Goal: Obtain resource: Obtain resource

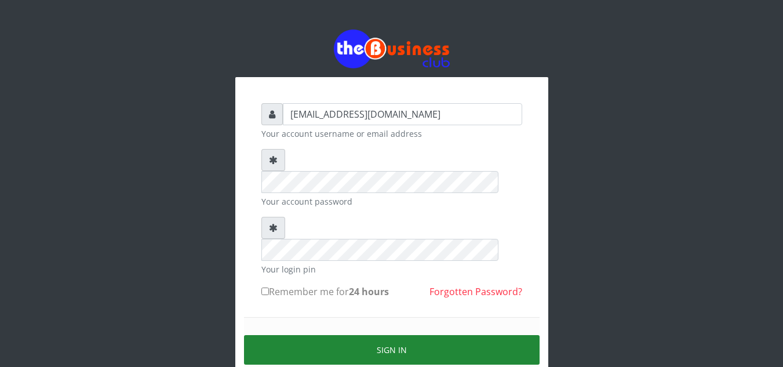
click at [388, 335] on button "Sign in" at bounding box center [392, 350] width 296 height 30
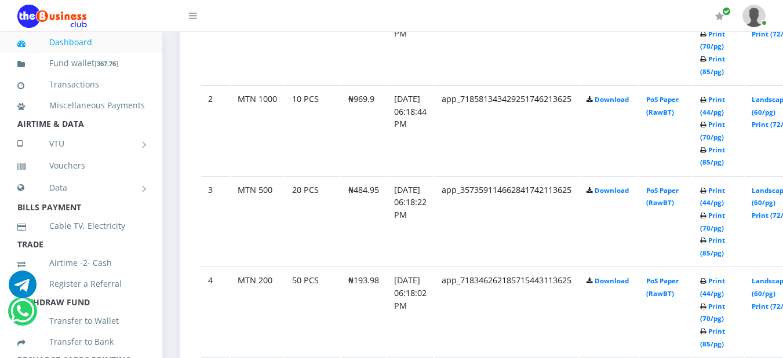
scroll to position [740, 0]
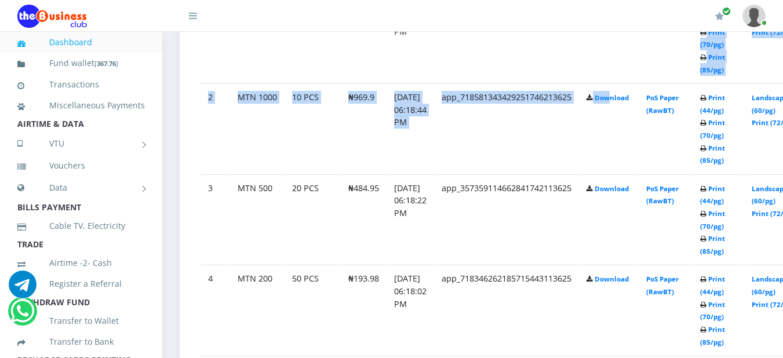
drag, startPoint x: 626, startPoint y: 126, endPoint x: 580, endPoint y: 43, distance: 95.0
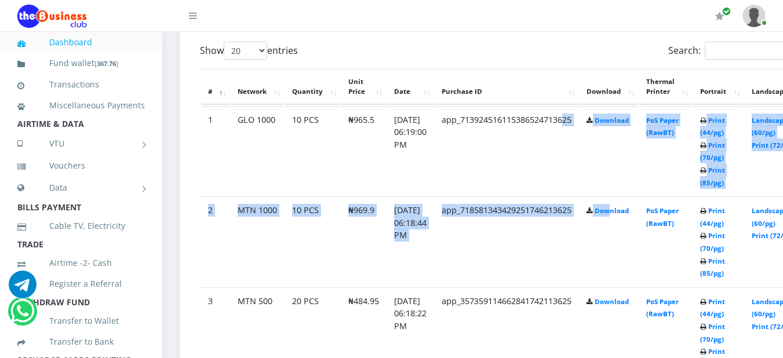
scroll to position [626, 0]
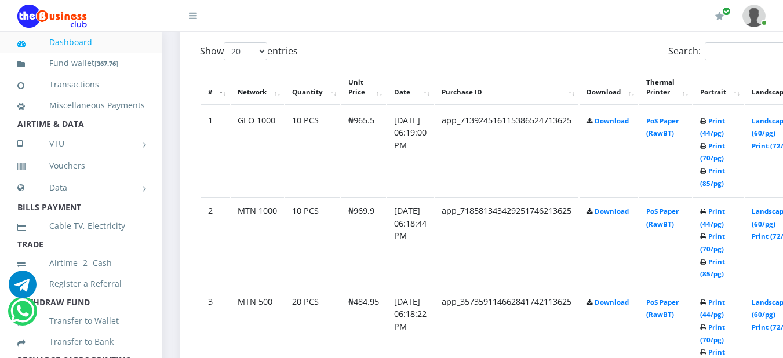
click at [494, 45] on div "Show 20 50 100 All entries" at bounding box center [347, 53] width 294 height 23
click at [725, 127] on link "Print (44/pg)" at bounding box center [712, 126] width 25 height 21
drag, startPoint x: 730, startPoint y: 119, endPoint x: 589, endPoint y: 56, distance: 153.8
click at [589, 56] on div "Search:" at bounding box center [659, 53] width 294 height 23
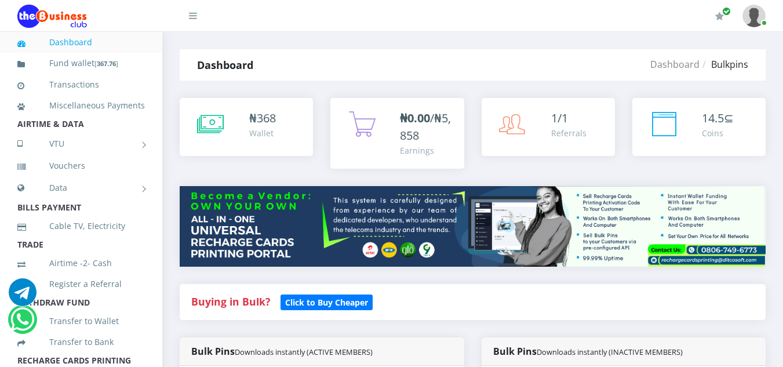
scroll to position [705, 0]
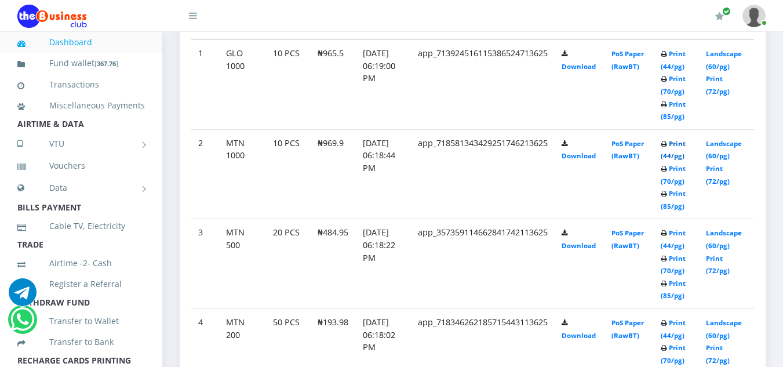
click at [686, 143] on link "Print (44/pg)" at bounding box center [673, 149] width 25 height 21
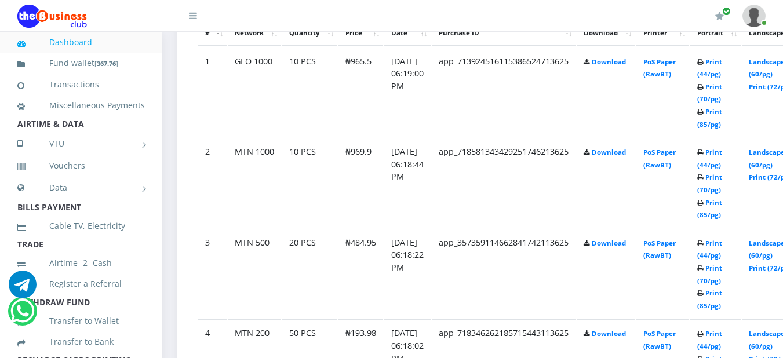
scroll to position [728, 9]
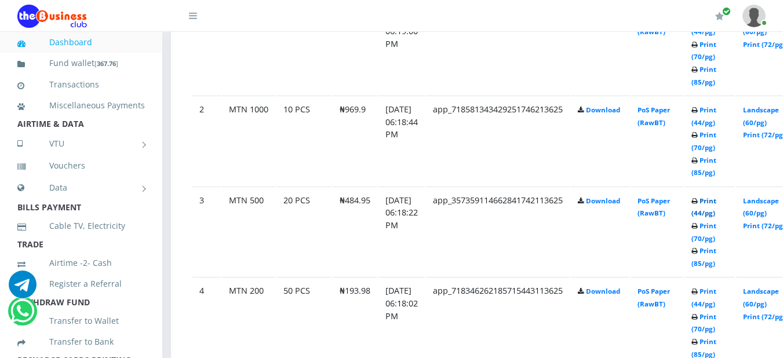
click at [716, 207] on link "Print (44/pg)" at bounding box center [703, 206] width 25 height 21
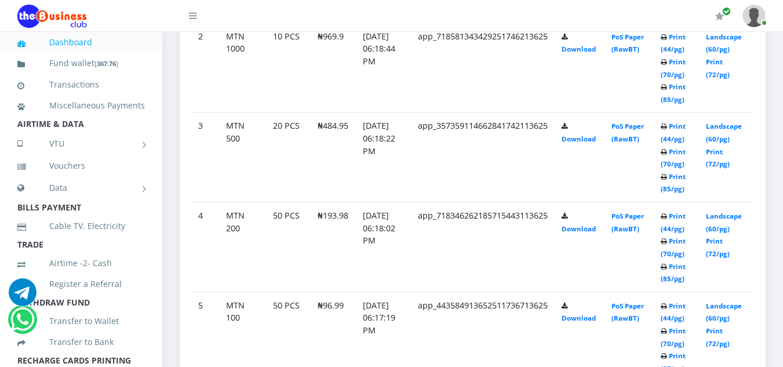
scroll to position [786, 0]
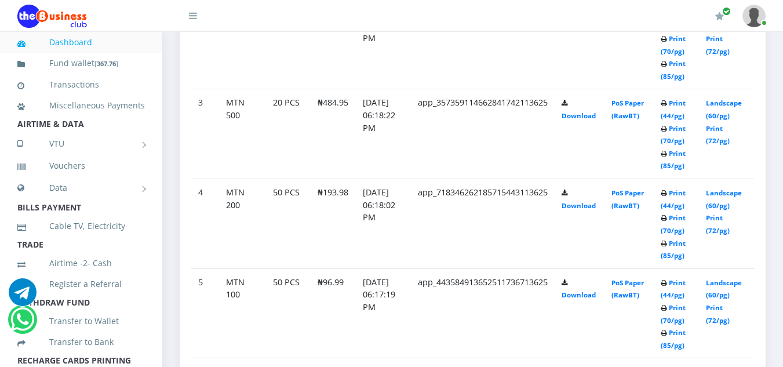
click at [680, 194] on link "Print (44/pg)" at bounding box center [673, 198] width 25 height 21
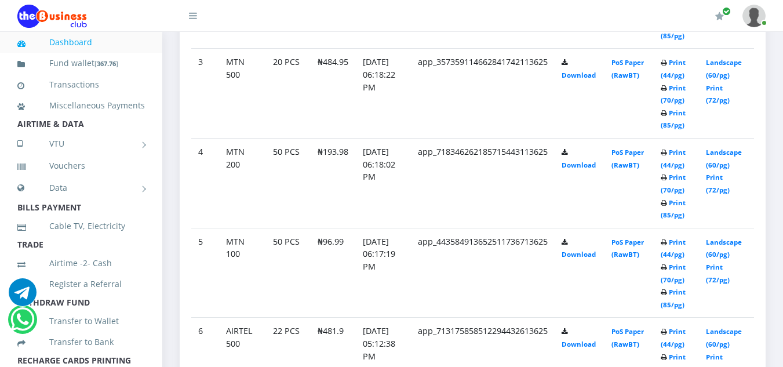
scroll to position [778, 0]
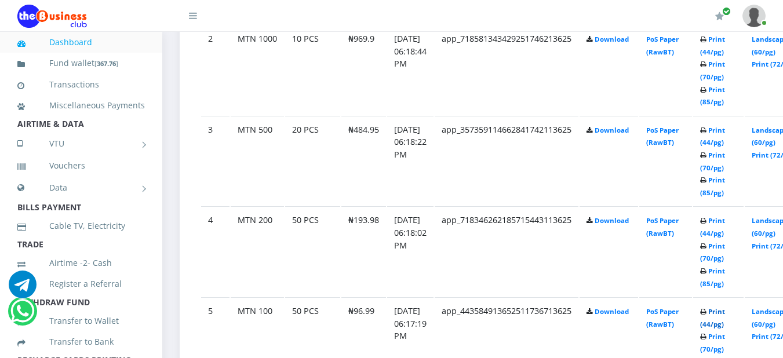
click at [725, 315] on link "Print (44/pg)" at bounding box center [712, 317] width 25 height 21
